Goal: Task Accomplishment & Management: Use online tool/utility

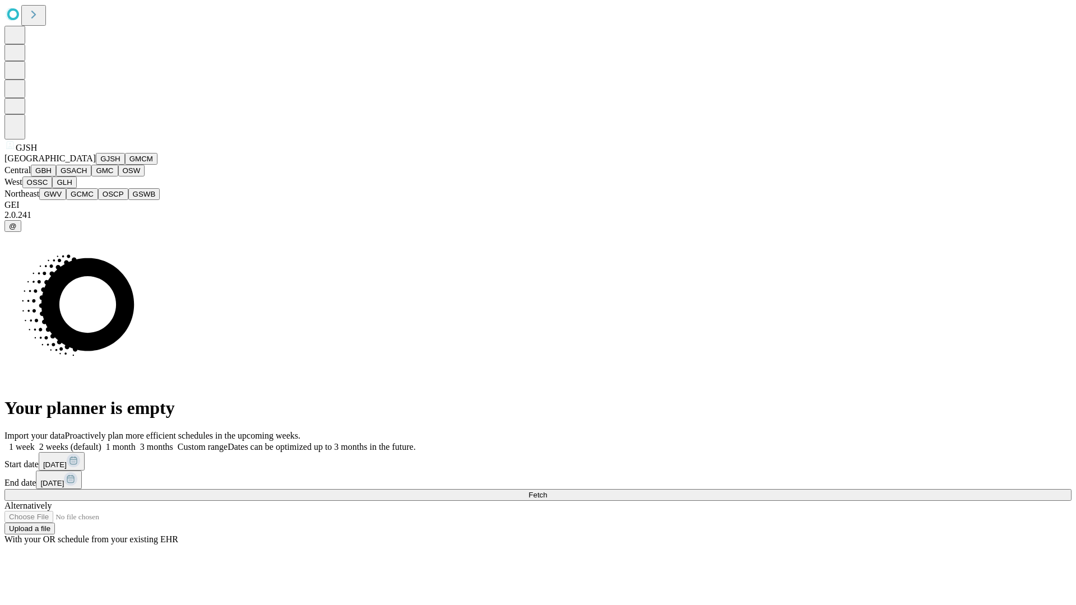
click at [96, 165] on button "GJSH" at bounding box center [110, 159] width 29 height 12
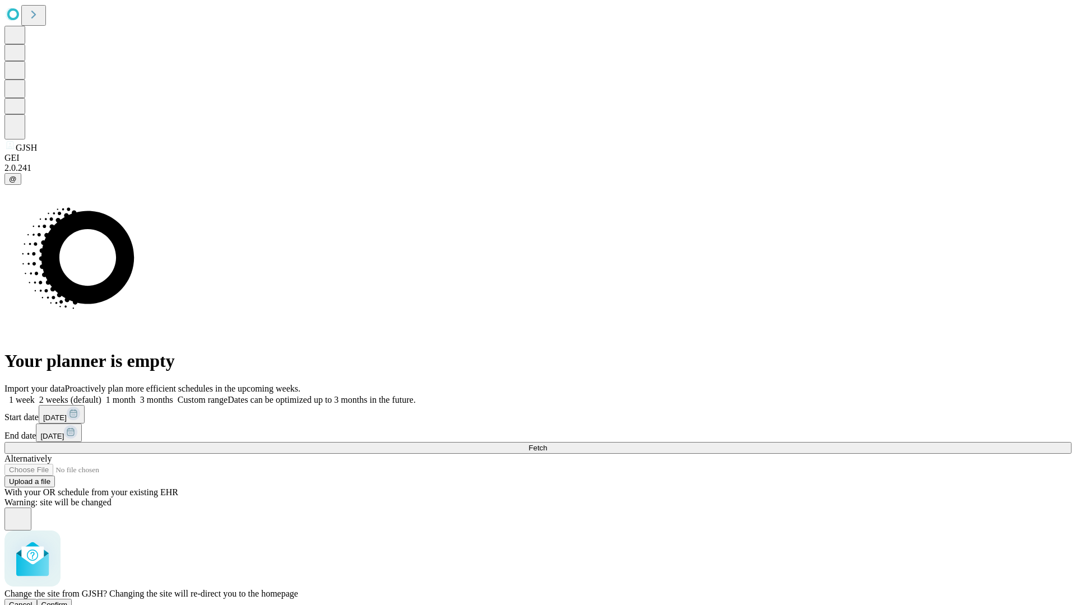
click at [68, 601] on span "Confirm" at bounding box center [54, 605] width 26 height 8
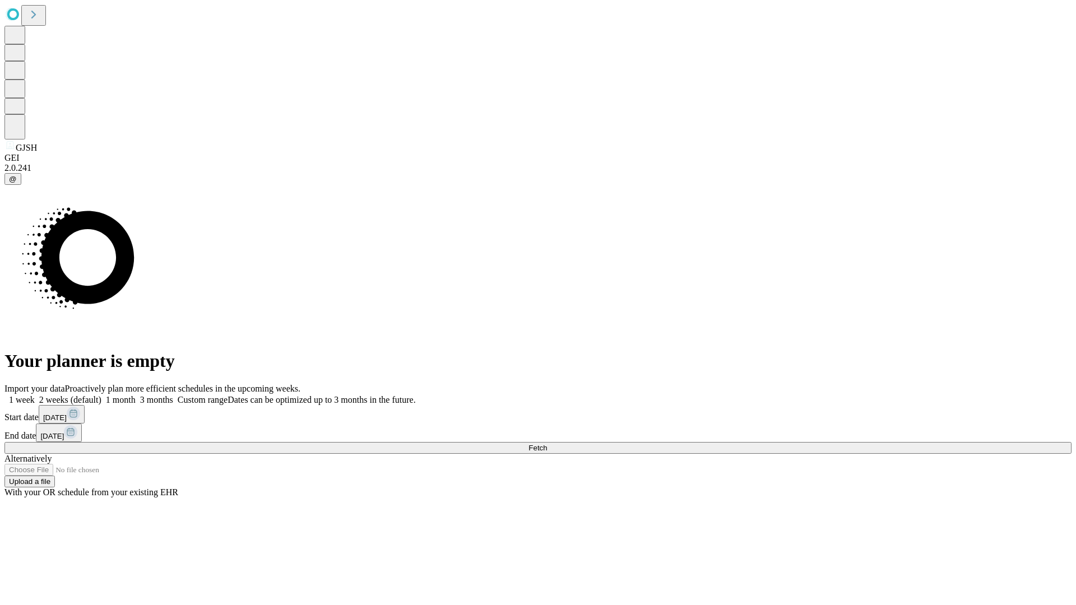
click at [136, 395] on label "1 month" at bounding box center [118, 400] width 34 height 10
click at [547, 444] on span "Fetch" at bounding box center [537, 448] width 18 height 8
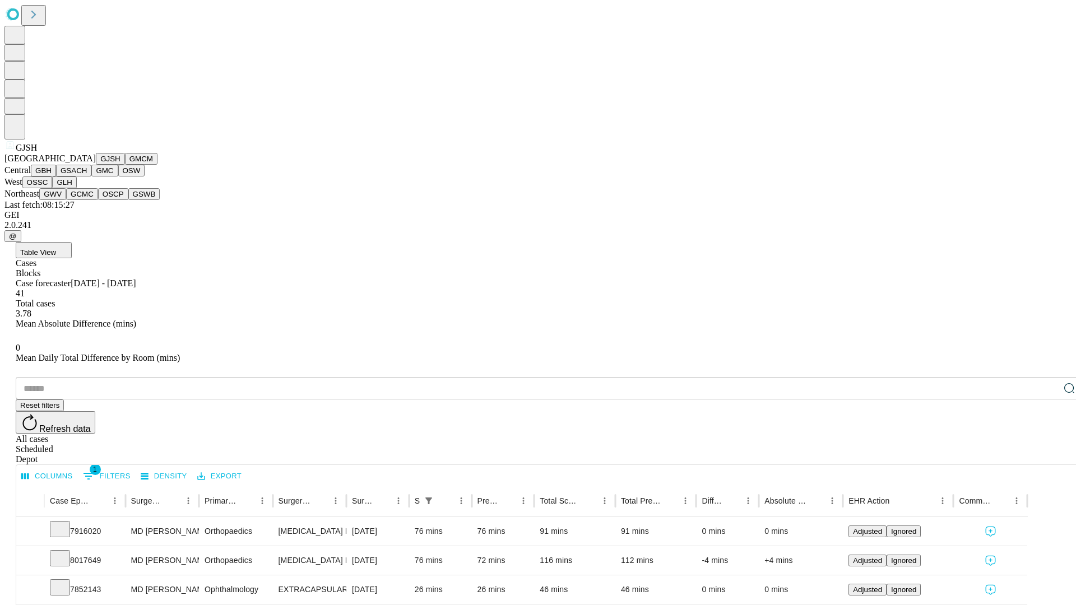
click at [125, 165] on button "GMCM" at bounding box center [141, 159] width 32 height 12
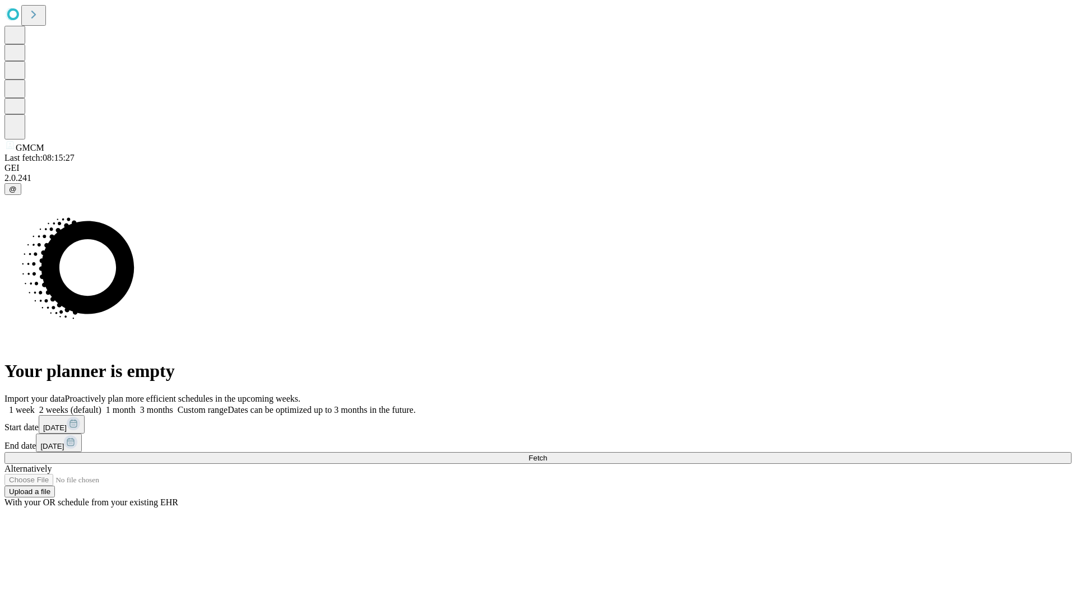
click at [136, 405] on label "1 month" at bounding box center [118, 410] width 34 height 10
click at [547, 454] on span "Fetch" at bounding box center [537, 458] width 18 height 8
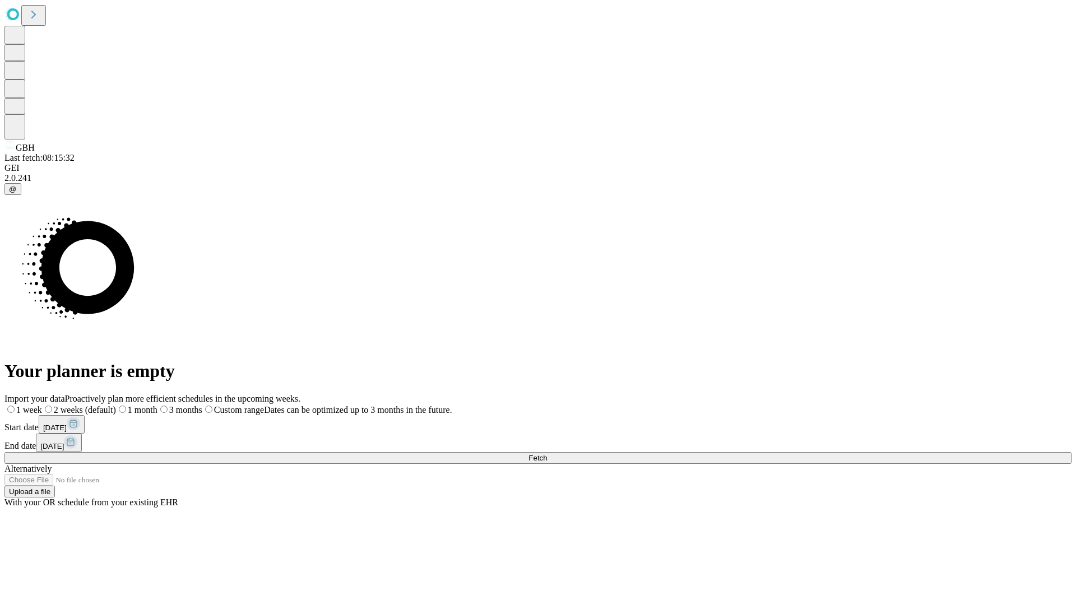
click at [157, 405] on label "1 month" at bounding box center [136, 410] width 41 height 10
click at [547, 454] on span "Fetch" at bounding box center [537, 458] width 18 height 8
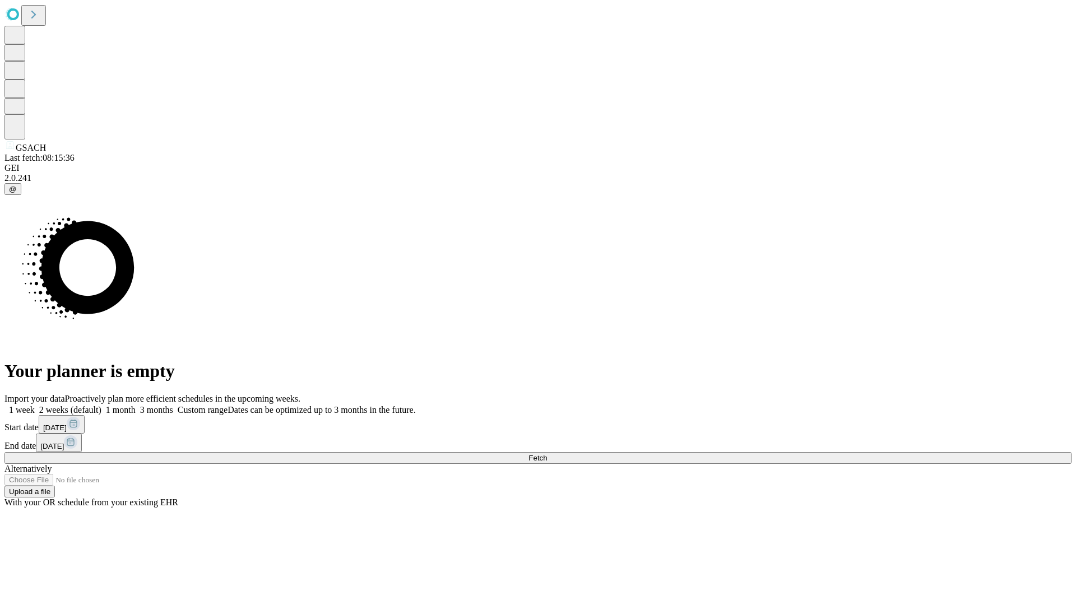
click at [136, 405] on label "1 month" at bounding box center [118, 410] width 34 height 10
click at [547, 454] on span "Fetch" at bounding box center [537, 458] width 18 height 8
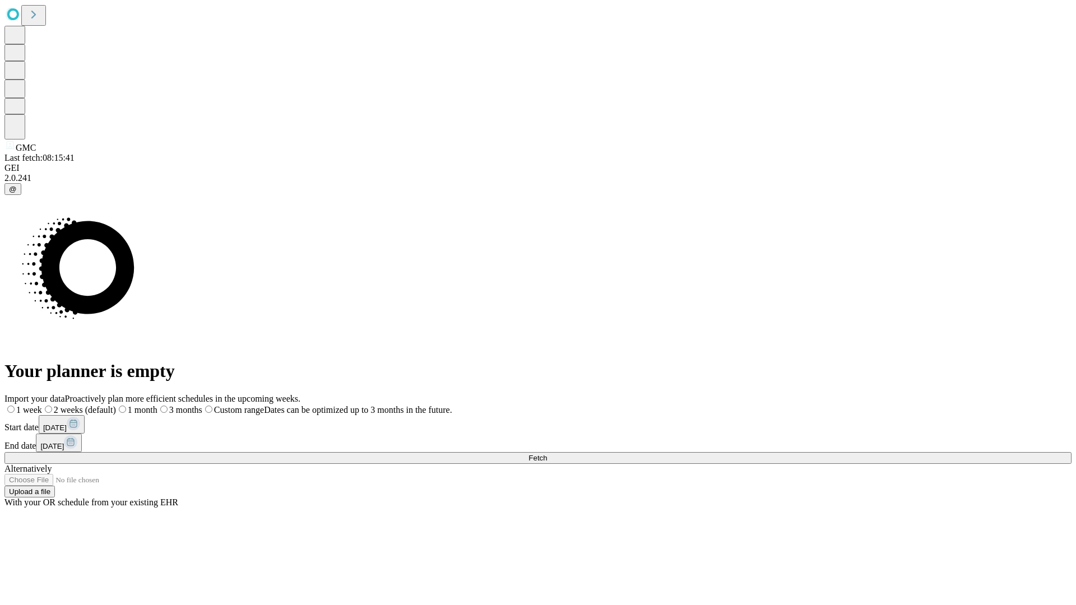
click at [157, 405] on label "1 month" at bounding box center [136, 410] width 41 height 10
click at [547, 454] on span "Fetch" at bounding box center [537, 458] width 18 height 8
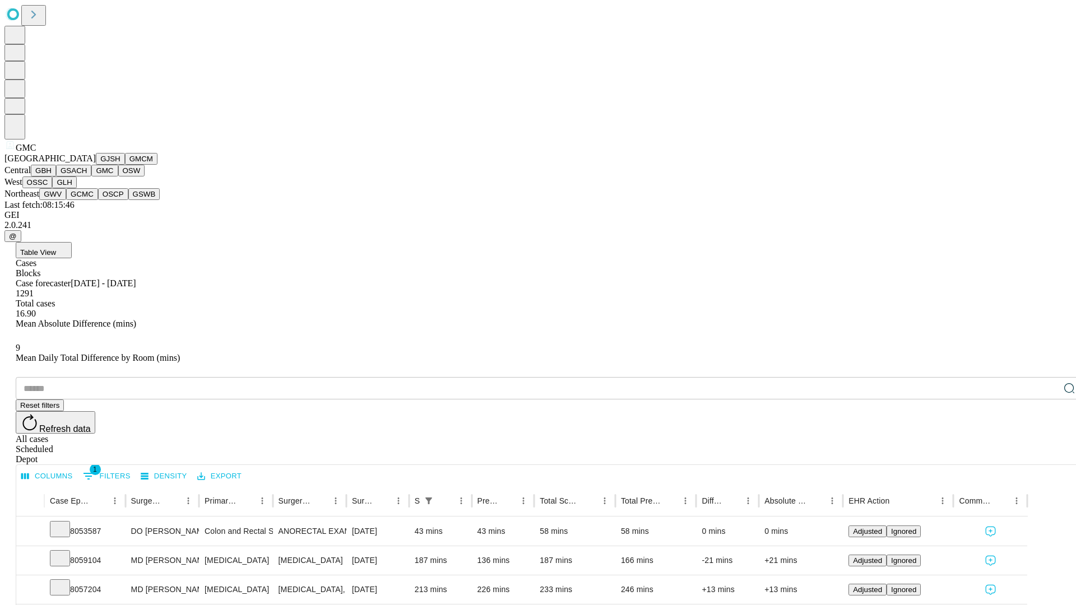
click at [118, 176] on button "OSW" at bounding box center [131, 171] width 27 height 12
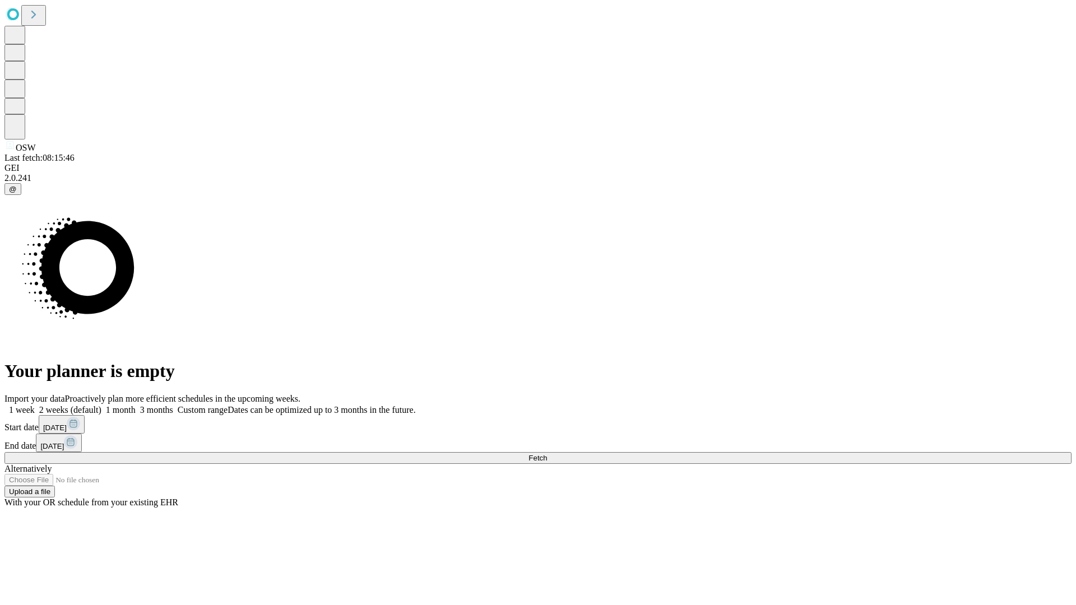
click at [136, 405] on label "1 month" at bounding box center [118, 410] width 34 height 10
click at [547, 454] on span "Fetch" at bounding box center [537, 458] width 18 height 8
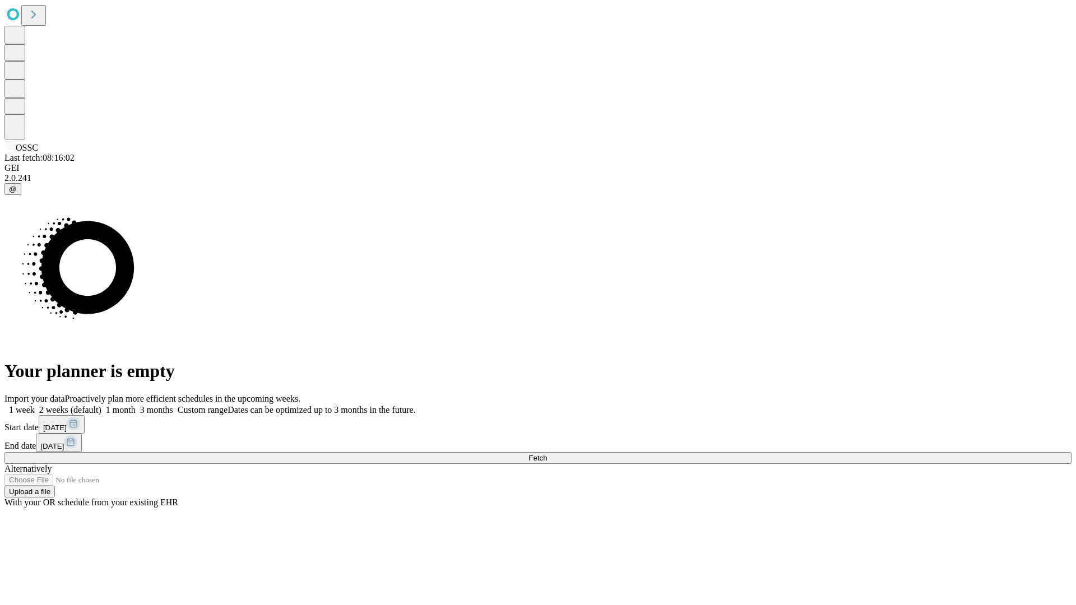
click at [136, 405] on label "1 month" at bounding box center [118, 410] width 34 height 10
click at [547, 454] on span "Fetch" at bounding box center [537, 458] width 18 height 8
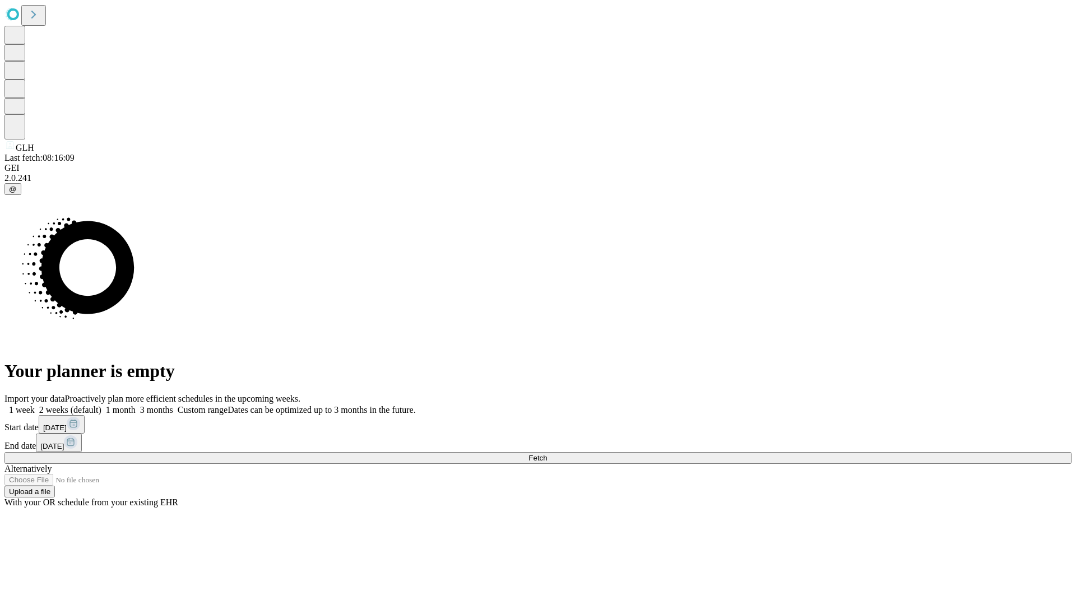
click at [136, 405] on label "1 month" at bounding box center [118, 410] width 34 height 10
click at [547, 454] on span "Fetch" at bounding box center [537, 458] width 18 height 8
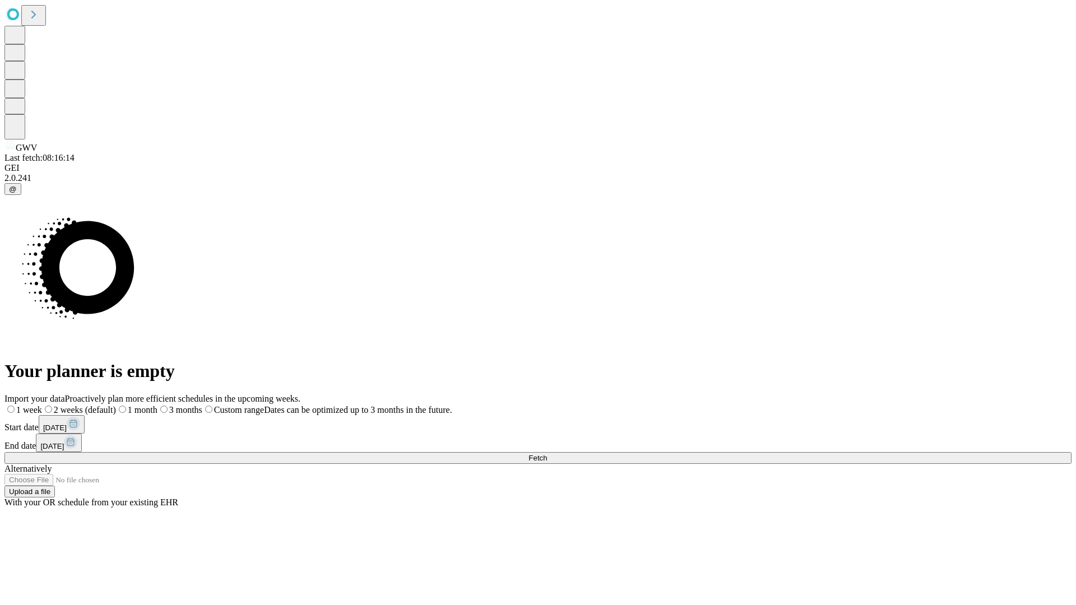
click at [157, 405] on label "1 month" at bounding box center [136, 410] width 41 height 10
click at [547, 454] on span "Fetch" at bounding box center [537, 458] width 18 height 8
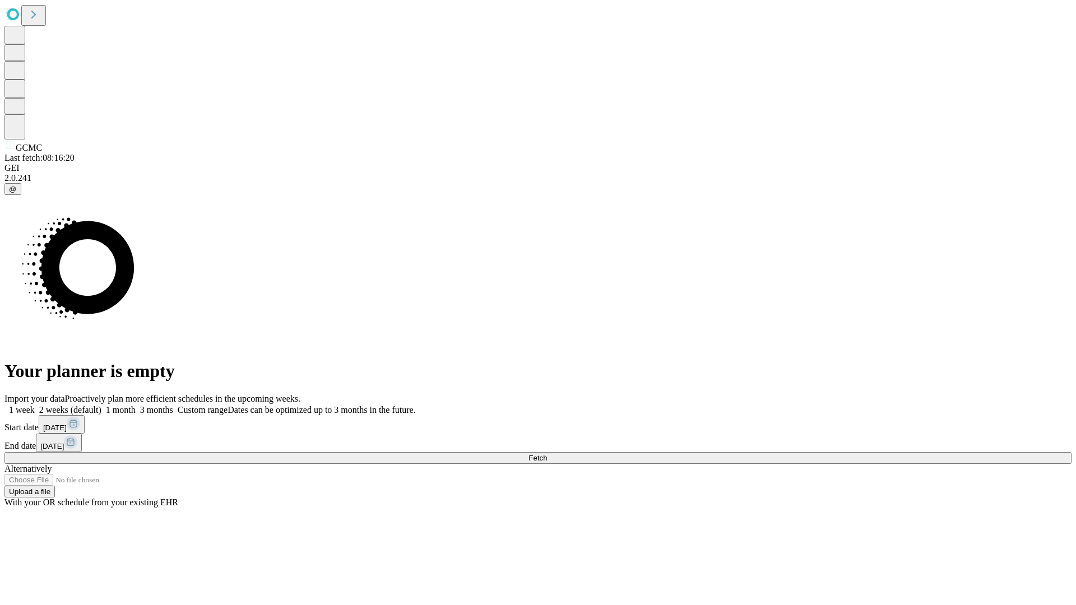
click at [136, 405] on label "1 month" at bounding box center [118, 410] width 34 height 10
click at [547, 454] on span "Fetch" at bounding box center [537, 458] width 18 height 8
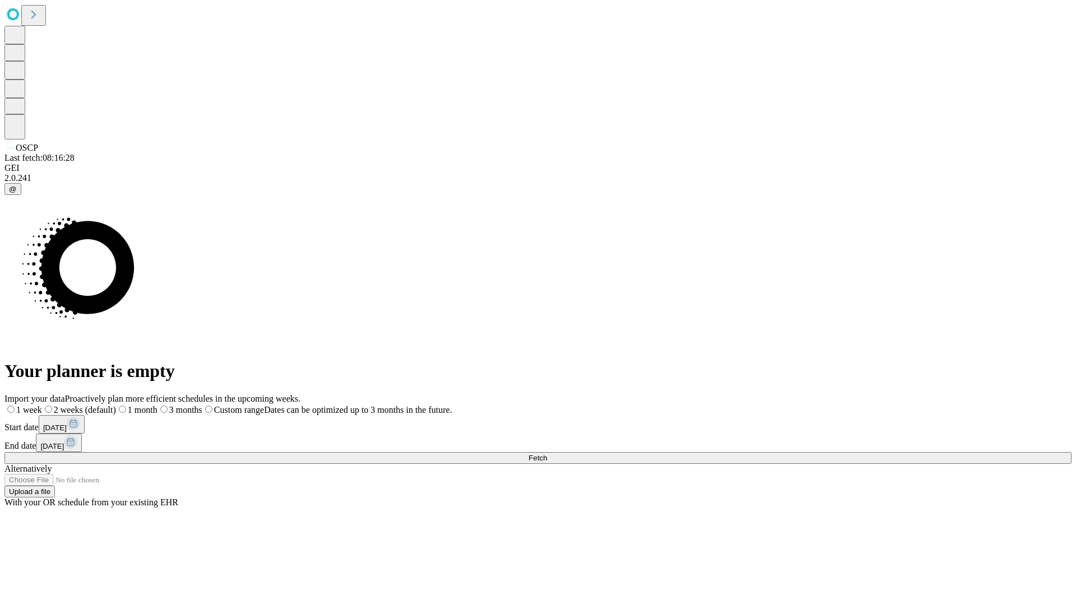
click at [157, 405] on label "1 month" at bounding box center [136, 410] width 41 height 10
click at [547, 454] on span "Fetch" at bounding box center [537, 458] width 18 height 8
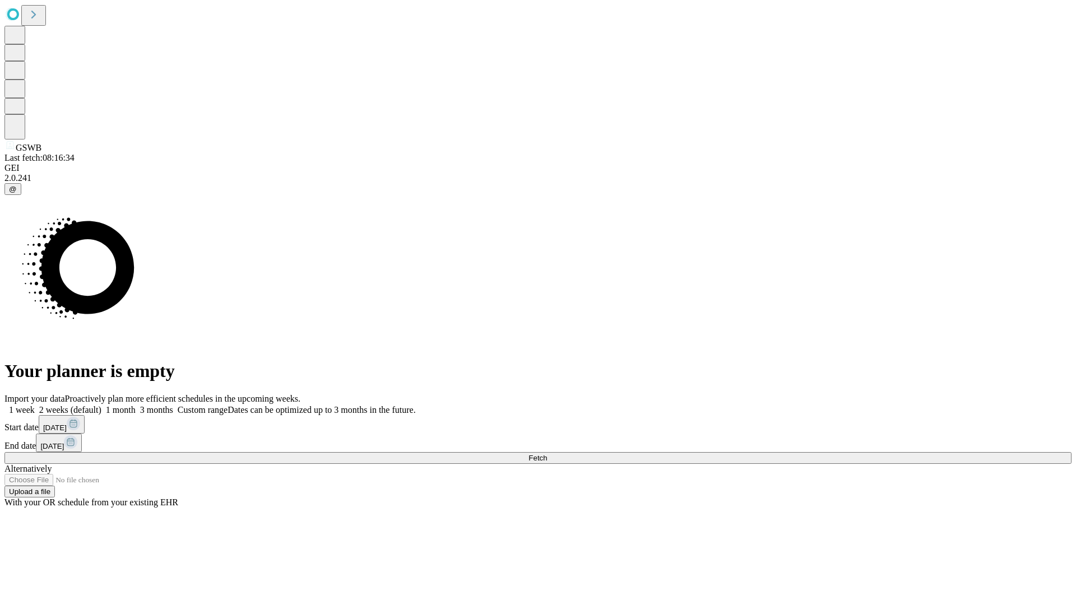
click at [136, 405] on label "1 month" at bounding box center [118, 410] width 34 height 10
click at [547, 454] on span "Fetch" at bounding box center [537, 458] width 18 height 8
